Goal: Navigation & Orientation: Find specific page/section

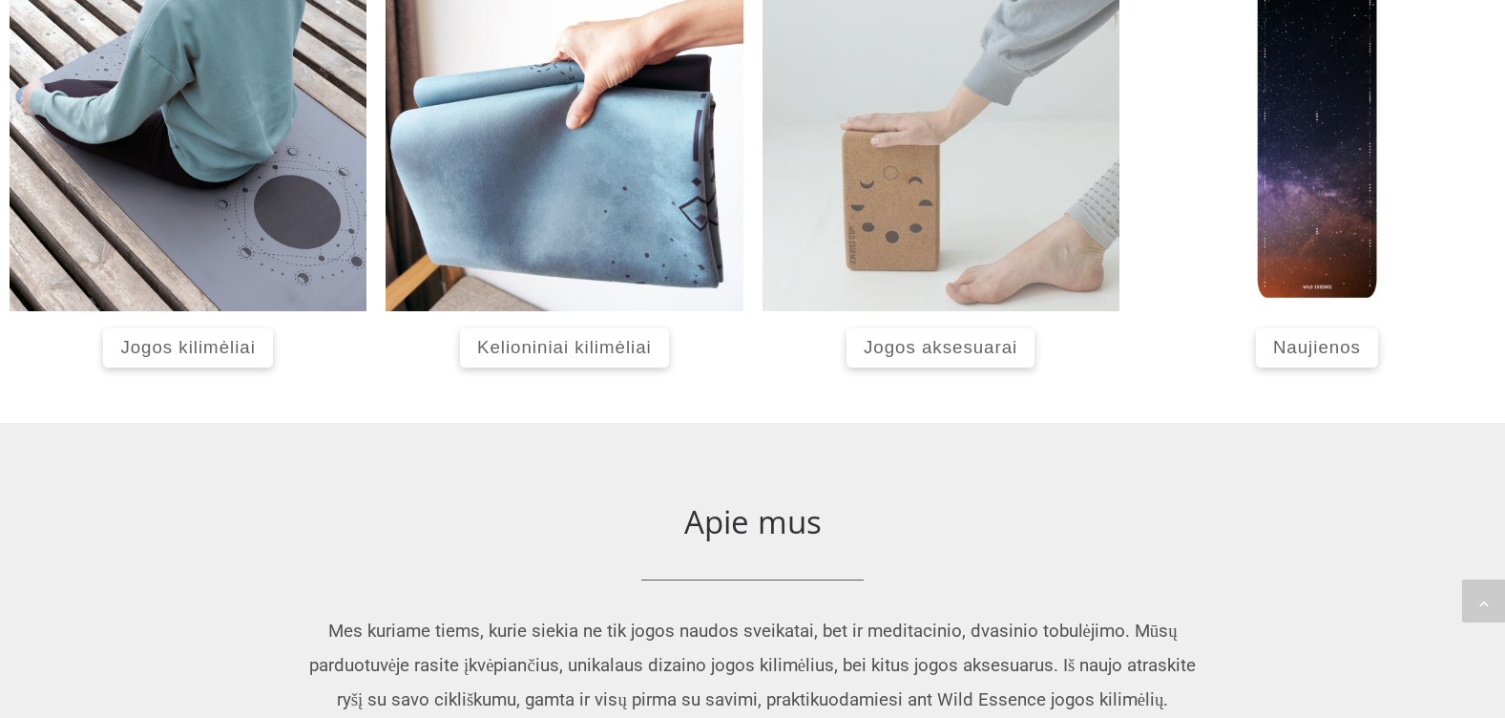
scroll to position [916, 0]
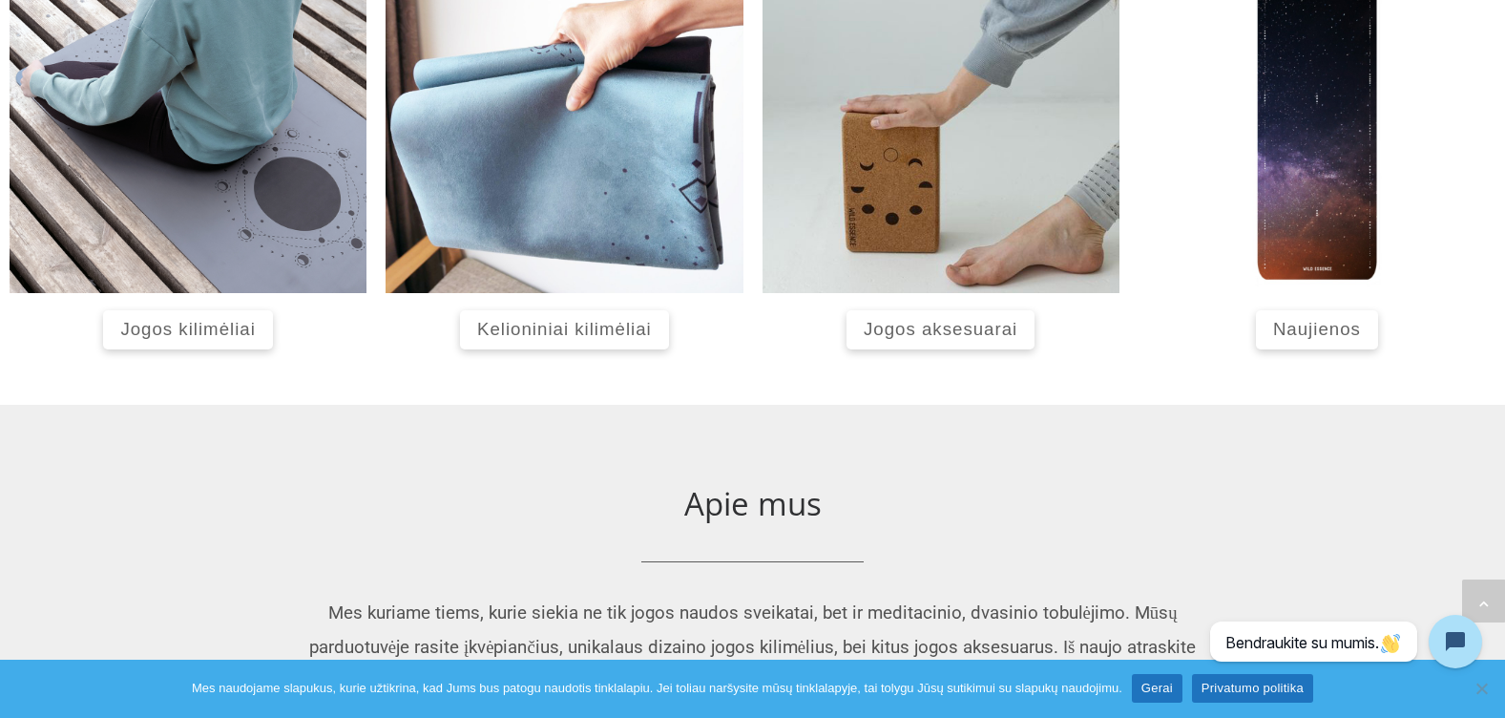
click at [199, 332] on span "Jogos kilimėliai" at bounding box center [187, 329] width 135 height 20
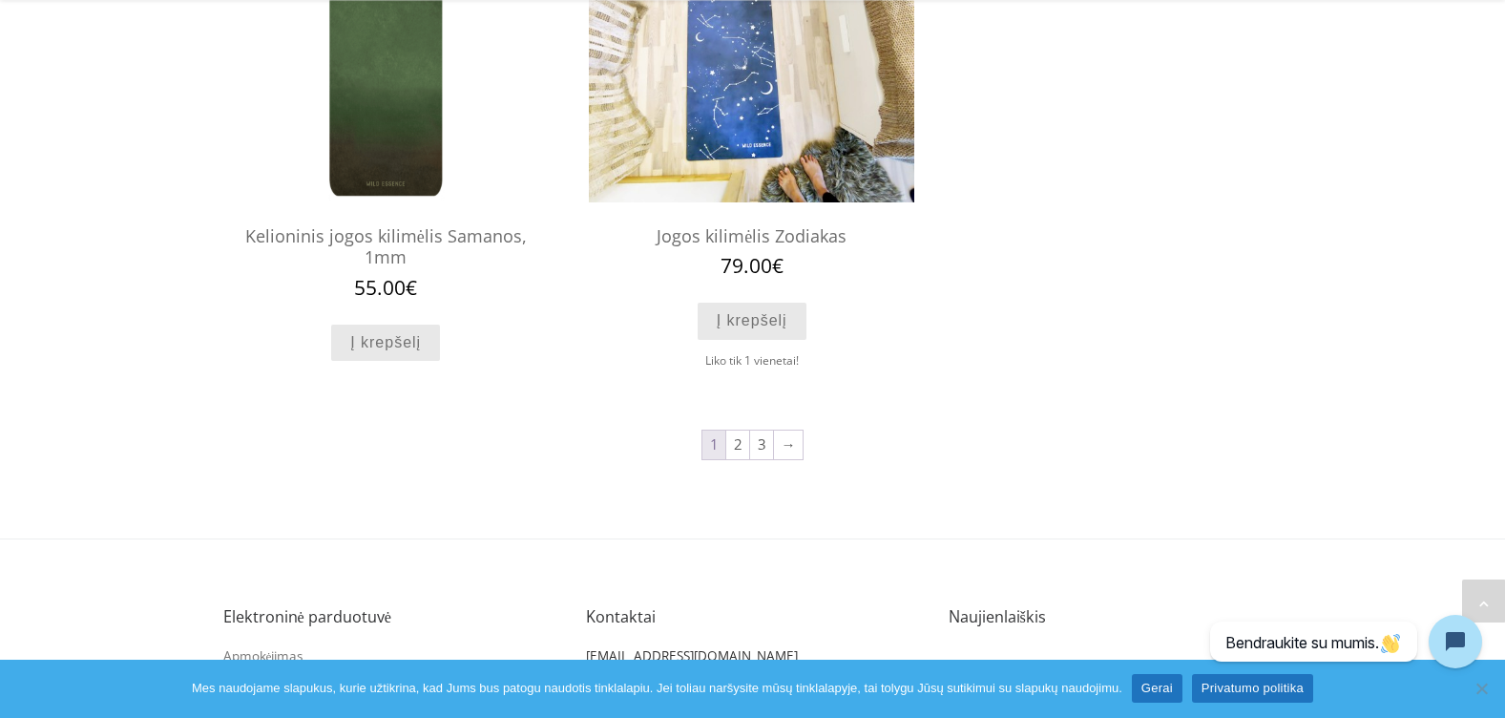
scroll to position [1945, 0]
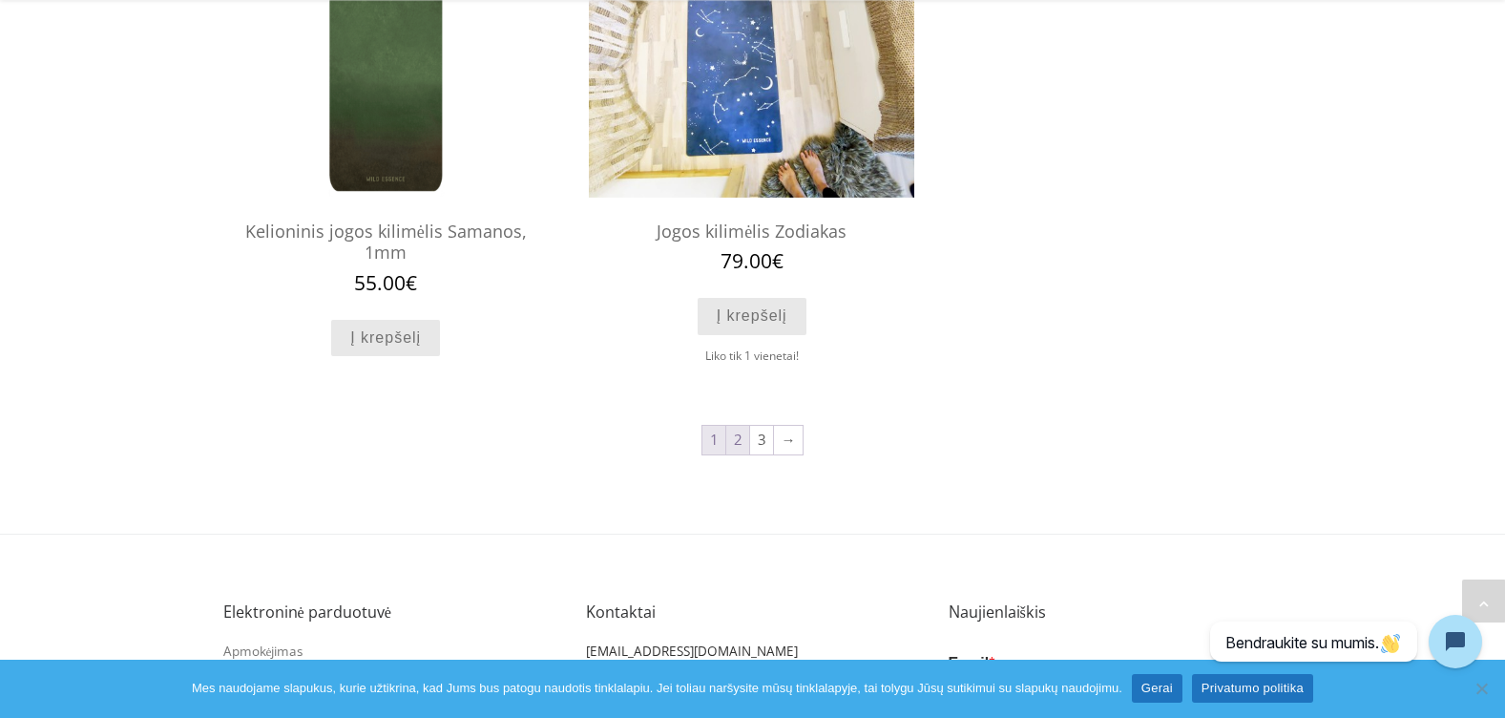
click at [740, 441] on link "2" at bounding box center [737, 440] width 23 height 29
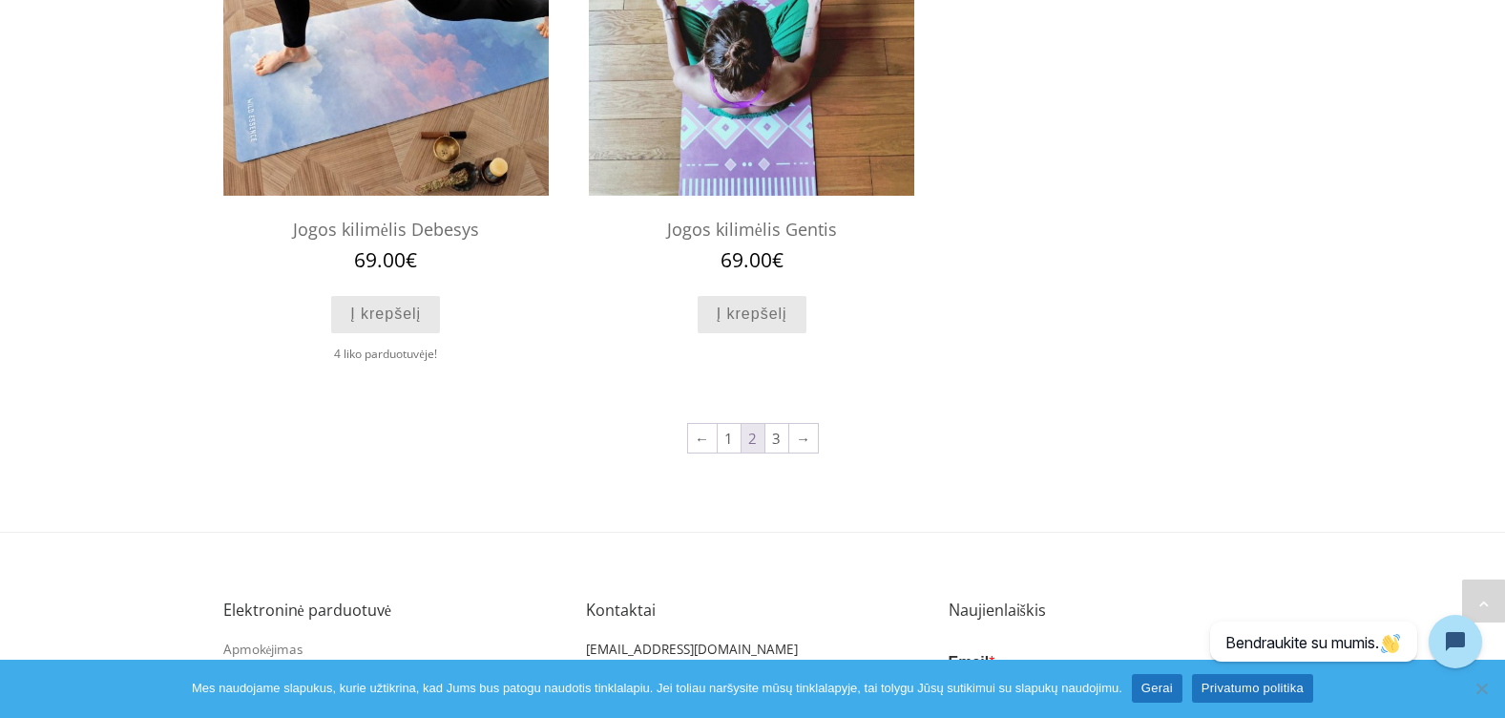
scroll to position [2153, 0]
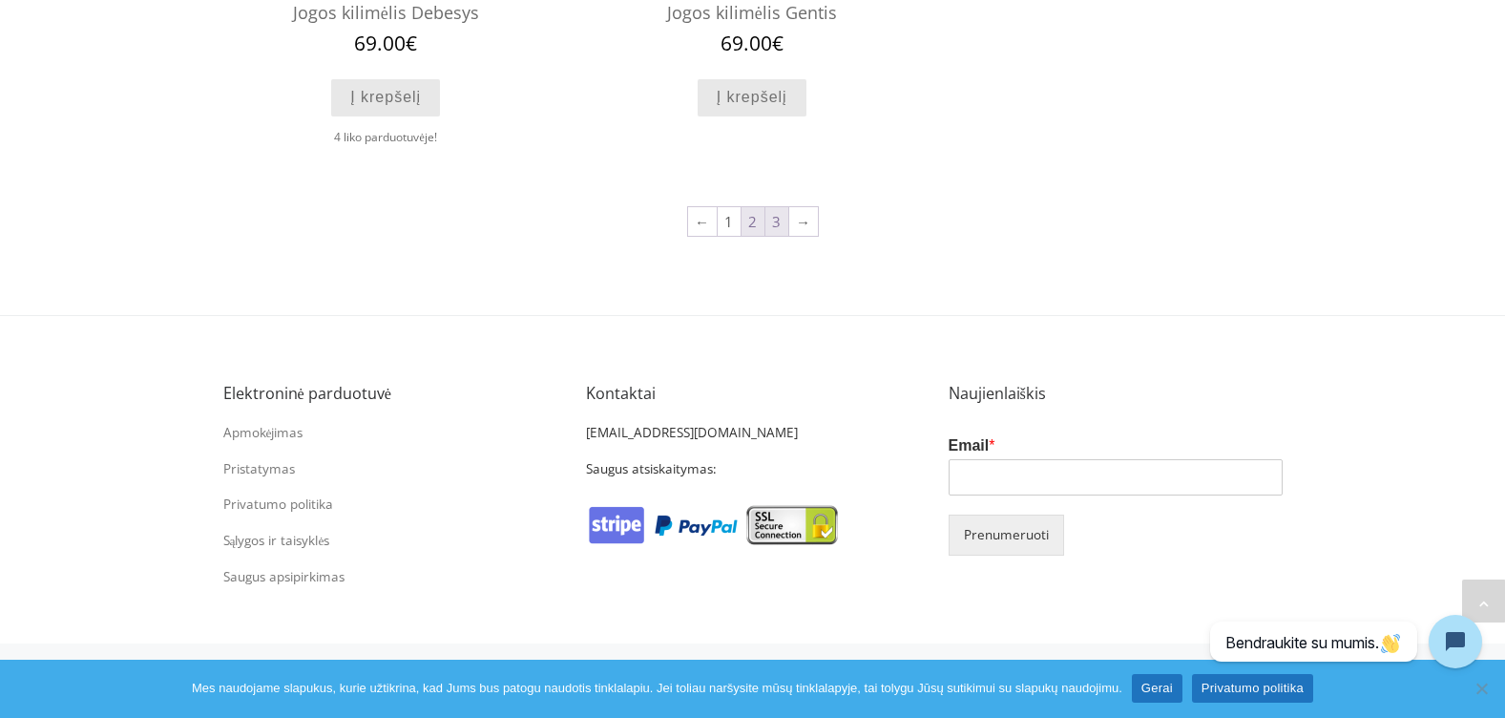
click at [780, 219] on link "3" at bounding box center [776, 221] width 23 height 29
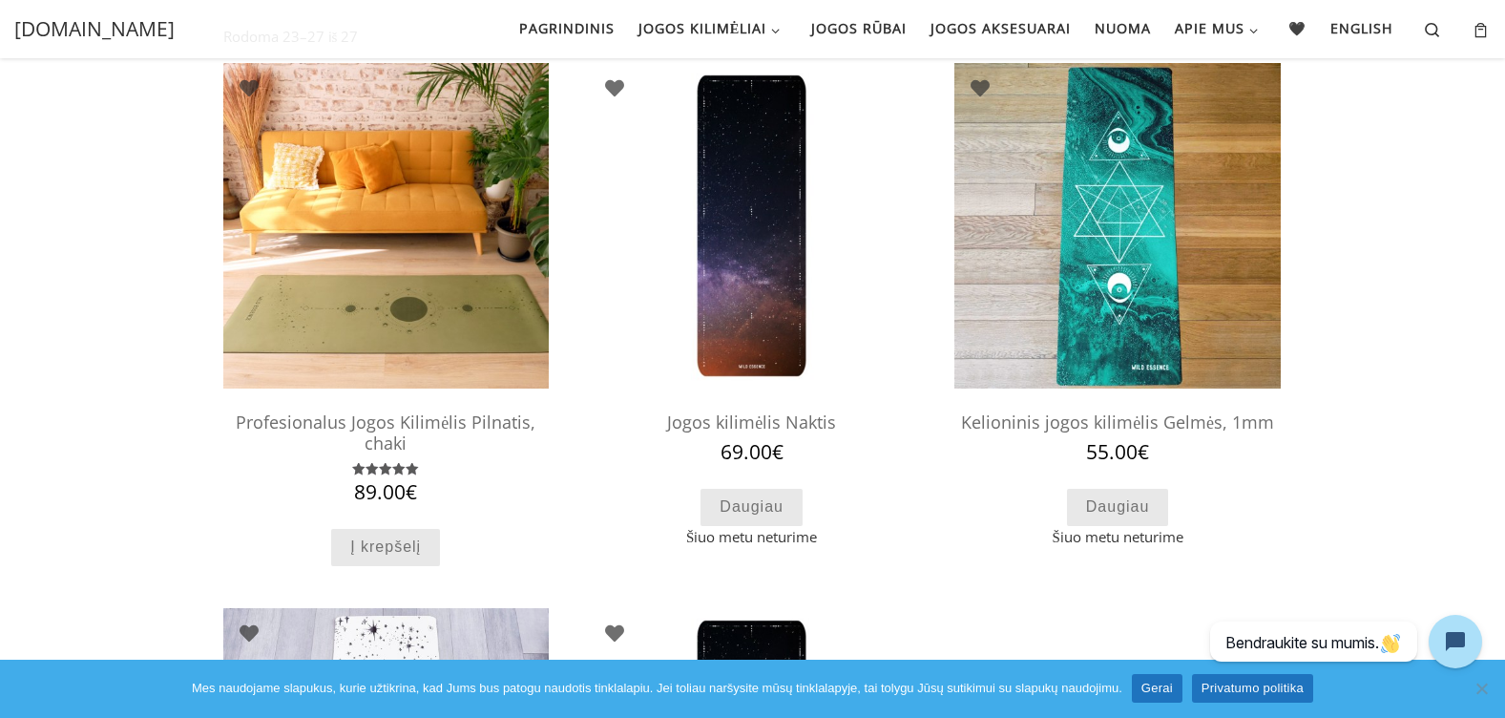
scroll to position [94, 0]
